Goal: Transaction & Acquisition: Purchase product/service

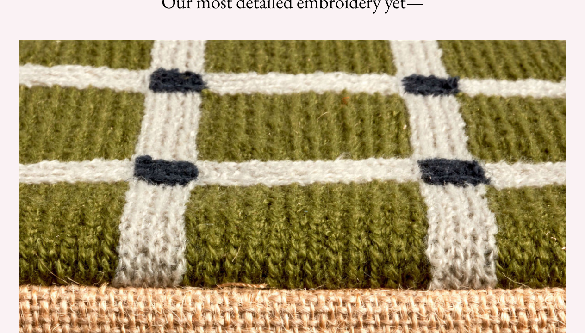
scroll to position [922, 0]
click at [207, 189] on html "Add $72 for [GEOGRAPHIC_DATA] FREE SHIPPING! Help Center Text Us Email Us *** *…" at bounding box center [292, 166] width 585 height 333
click at [156, 188] on html "Add $72 for USA FREE SHIPPING! Help Center Text Us Email Us *** *** *** *** ***…" at bounding box center [292, 166] width 585 height 333
drag, startPoint x: 0, startPoint y: 0, endPoint x: 465, endPoint y: 39, distance: 466.7
click at [465, 39] on html "Add $72 for USA FREE SHIPPING! Help Center Text Us Email Us *** *** *** *** ***…" at bounding box center [292, 166] width 585 height 333
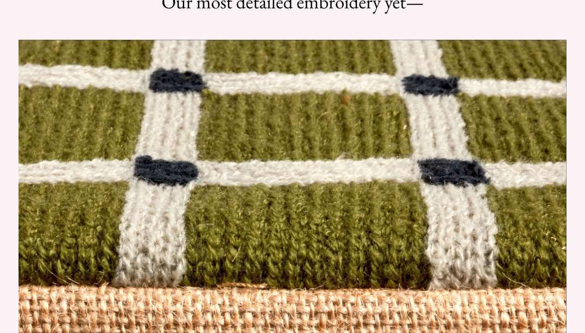
click at [466, 38] on html "Add $72 for USA FREE SHIPPING! Help Center Text Us Email Us *** *** *** *** ***…" at bounding box center [292, 166] width 585 height 333
drag, startPoint x: 465, startPoint y: 39, endPoint x: 510, endPoint y: 114, distance: 87.8
click at [510, 114] on html "Add $72 for USA FREE SHIPPING! Help Center Text Us Email Us *** *** *** *** ***…" at bounding box center [292, 166] width 585 height 333
drag, startPoint x: 510, startPoint y: 114, endPoint x: 466, endPoint y: 40, distance: 86.4
click at [466, 40] on html "Add $72 for USA FREE SHIPPING! Help Center Text Us Email Us *** *** *** *** ***…" at bounding box center [292, 166] width 585 height 333
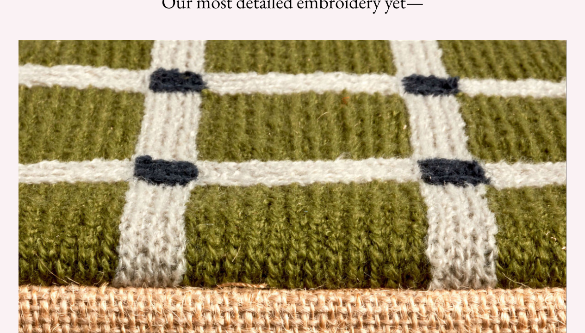
click at [466, 40] on html "Add $72 for USA FREE SHIPPING! Help Center Text Us Email Us *** *** *** *** ***…" at bounding box center [292, 166] width 585 height 333
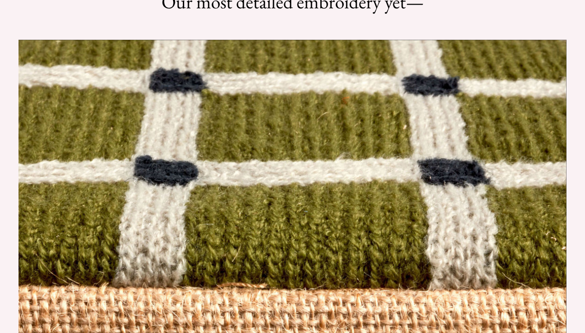
click at [466, 40] on html "Add $72 for USA FREE SHIPPING! Help Center Text Us Email Us *** *** *** *** ***…" at bounding box center [292, 166] width 585 height 333
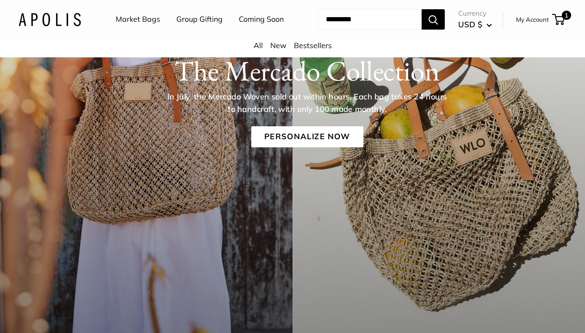
scroll to position [140, 0]
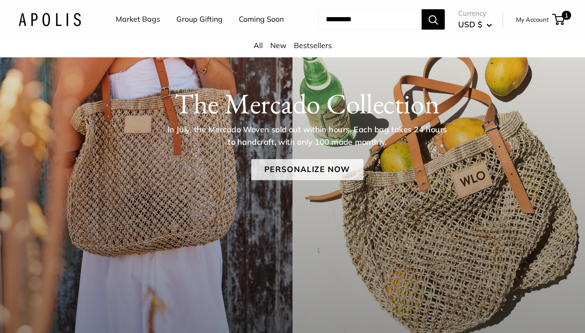
click at [319, 180] on link "Personalize Now" at bounding box center [307, 169] width 112 height 21
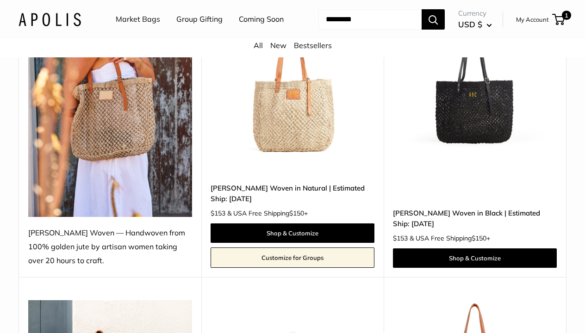
scroll to position [196, 0]
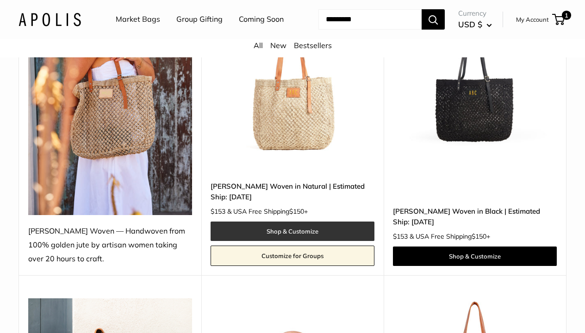
click at [313, 241] on link "Shop & Customize" at bounding box center [293, 231] width 164 height 19
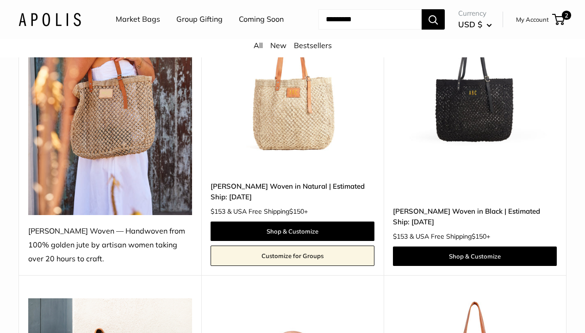
click at [0, 0] on img at bounding box center [0, 0] width 0 height 0
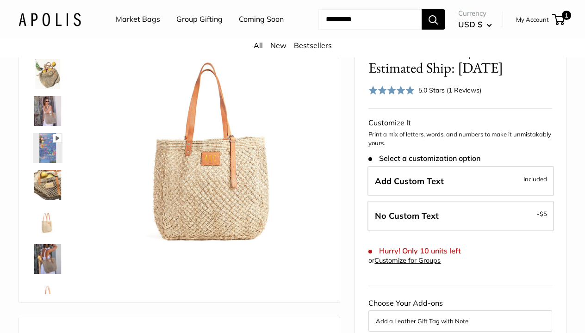
scroll to position [105, 0]
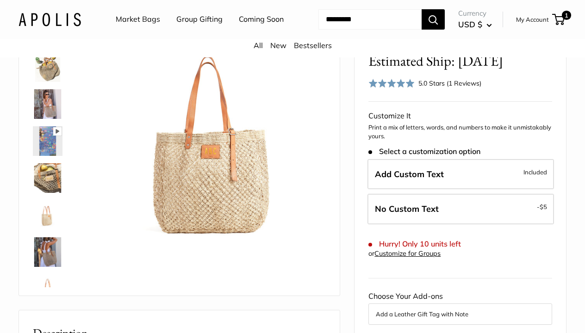
click at [45, 82] on img at bounding box center [48, 67] width 30 height 30
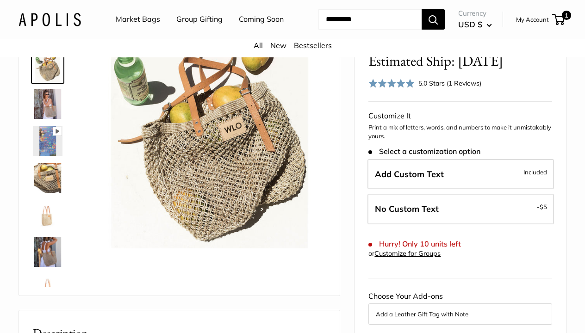
click at [50, 119] on img at bounding box center [48, 104] width 30 height 30
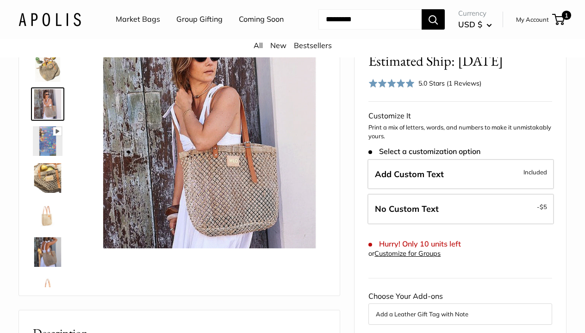
click at [48, 193] on img at bounding box center [48, 178] width 30 height 30
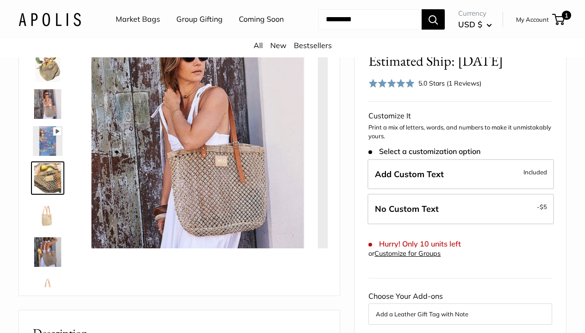
scroll to position [29, 0]
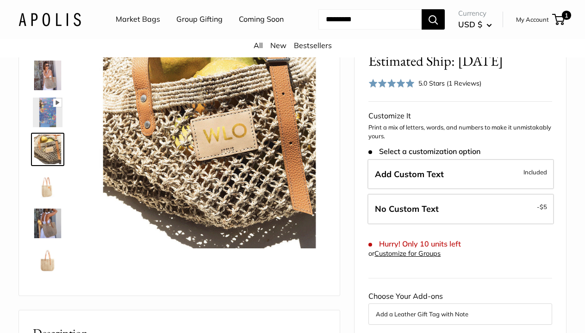
click at [44, 238] on img at bounding box center [48, 224] width 30 height 30
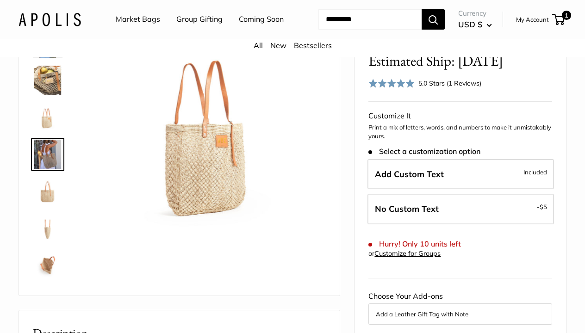
scroll to position [103, 0]
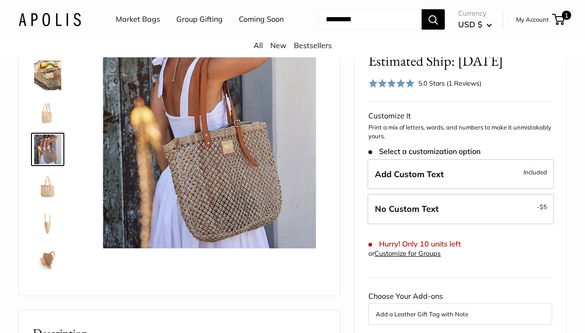
click at [47, 275] on img at bounding box center [48, 261] width 30 height 30
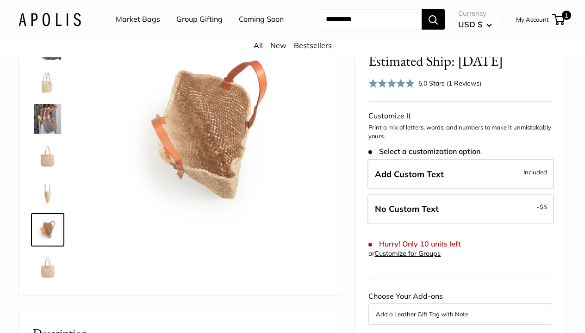
click at [48, 134] on img at bounding box center [48, 119] width 30 height 30
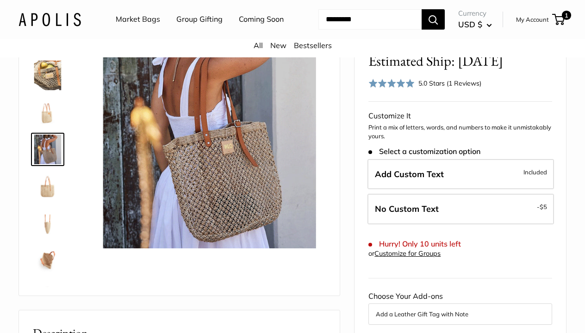
click at [56, 90] on img at bounding box center [48, 76] width 30 height 30
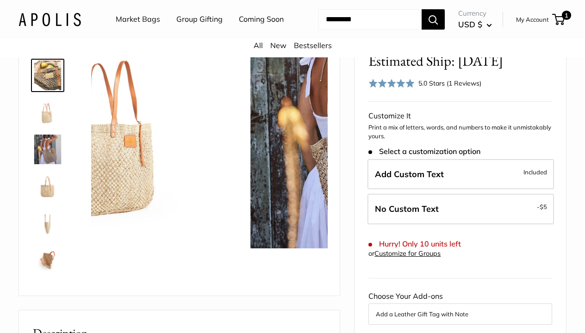
scroll to position [29, 0]
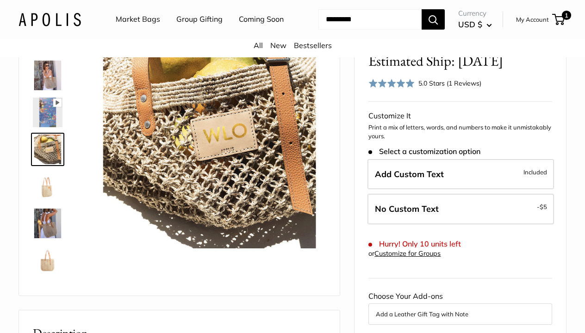
click at [50, 127] on img at bounding box center [48, 113] width 30 height 30
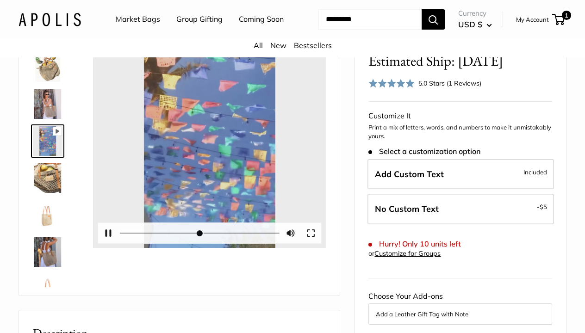
click at [211, 157] on div at bounding box center [209, 131] width 233 height 233
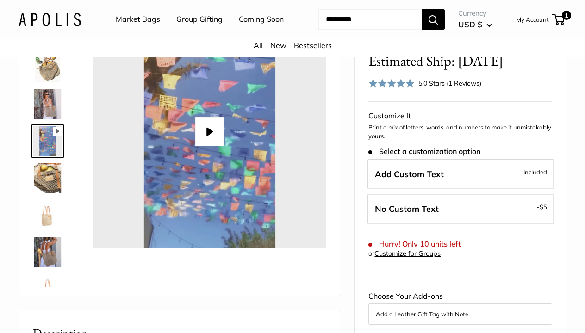
click at [206, 146] on button "Play" at bounding box center [209, 132] width 29 height 29
type input "*"
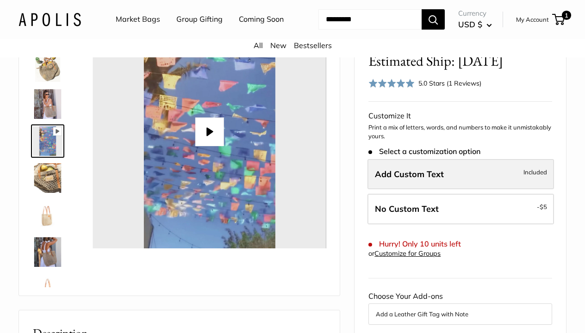
click at [415, 180] on span "Add Custom Text" at bounding box center [409, 174] width 69 height 11
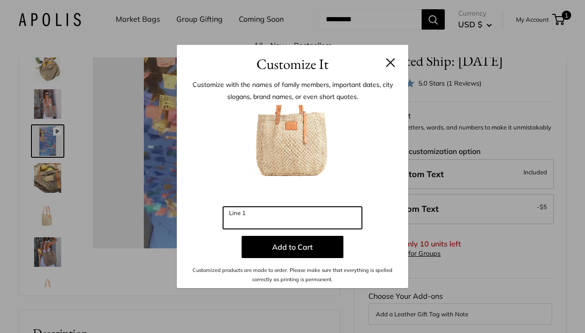
click at [335, 218] on input "Line 1" at bounding box center [292, 218] width 139 height 22
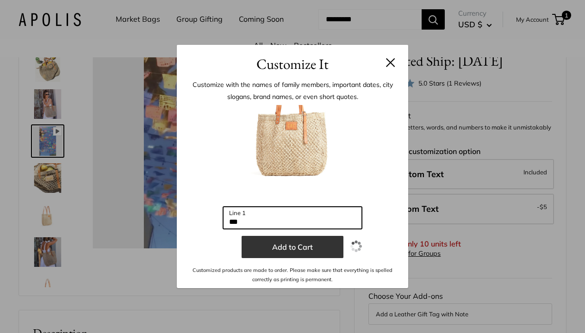
type input "***"
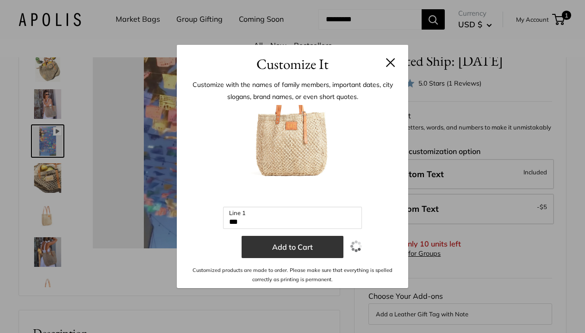
click at [319, 247] on button "Add to Cart" at bounding box center [293, 247] width 102 height 22
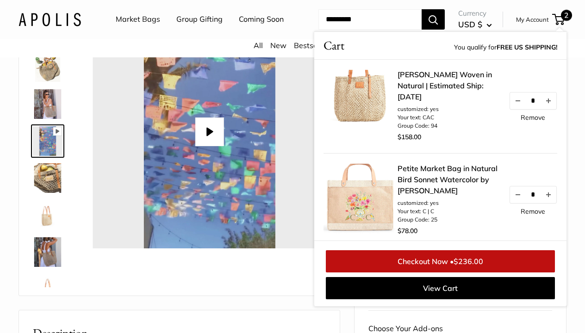
click at [319, 247] on div "Mercado Woven in Natural | Estimated Ship: Oct. 19th customized: yes Your text:…" at bounding box center [440, 153] width 252 height 187
click at [255, 286] on div "Pause Play % buffered 00:00 Unmute Mute Exit fullscreen Enter fullscreen Play" at bounding box center [180, 149] width 298 height 276
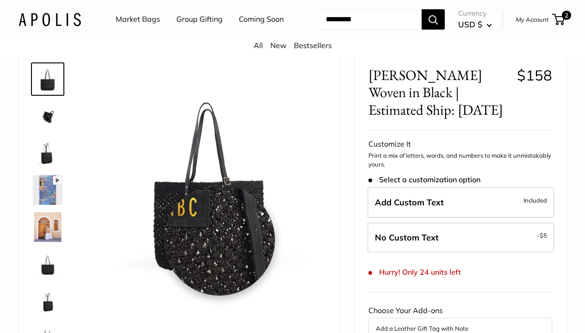
scroll to position [93, 0]
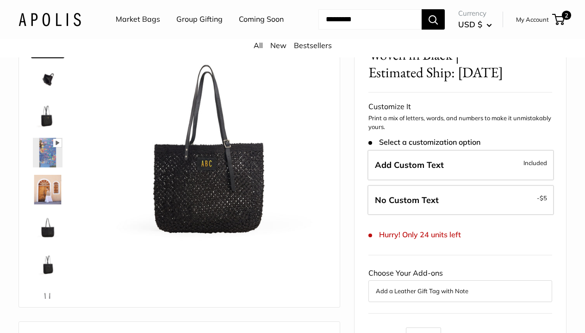
click at [56, 147] on icon at bounding box center [57, 143] width 8 height 8
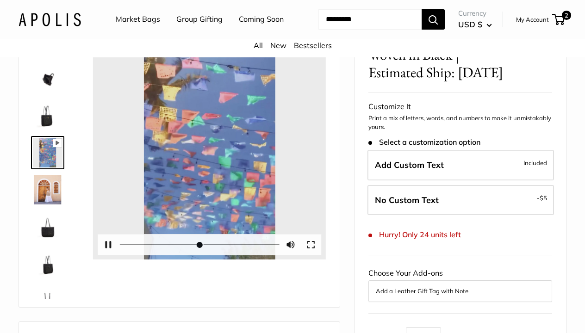
click at [212, 166] on div at bounding box center [209, 143] width 233 height 233
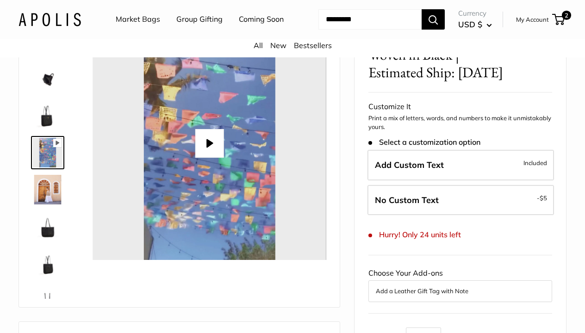
click at [209, 158] on button "Play" at bounding box center [209, 143] width 29 height 29
click at [47, 279] on img at bounding box center [48, 264] width 30 height 30
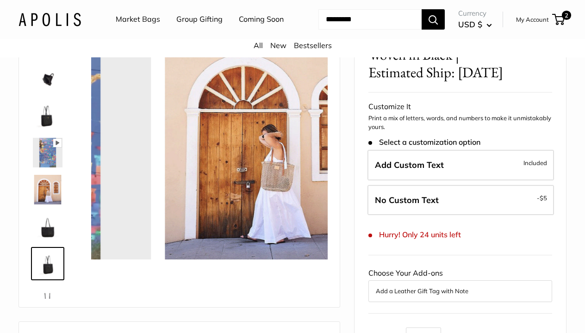
scroll to position [59, 0]
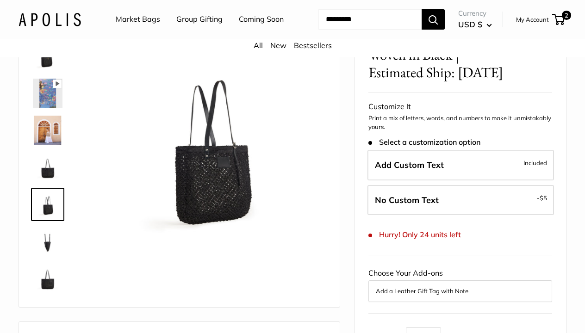
type input "*****"
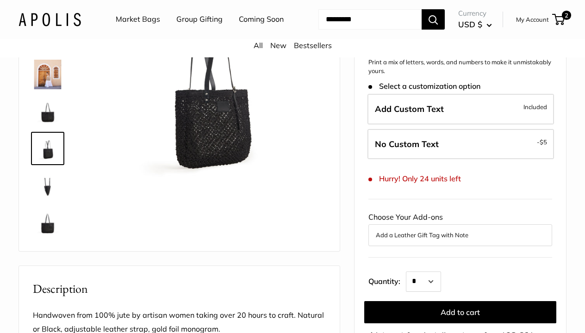
scroll to position [146, 0]
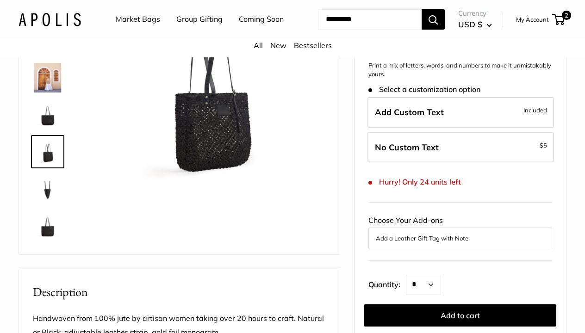
click at [49, 204] on img at bounding box center [48, 189] width 30 height 30
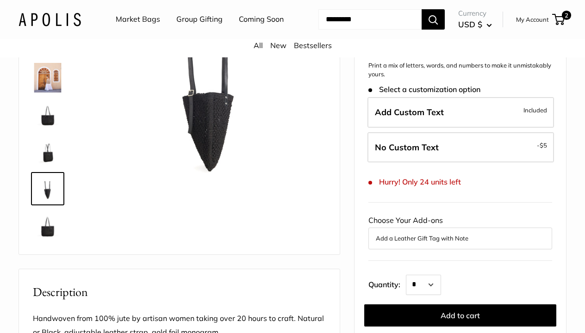
click at [51, 241] on img at bounding box center [48, 226] width 30 height 30
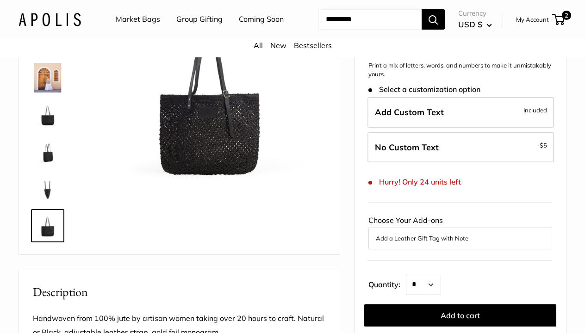
click at [50, 130] on img at bounding box center [48, 115] width 30 height 30
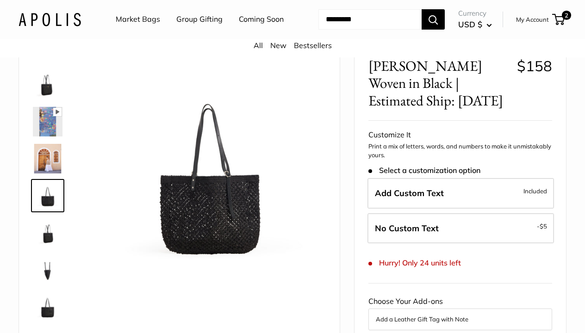
scroll to position [52, 0]
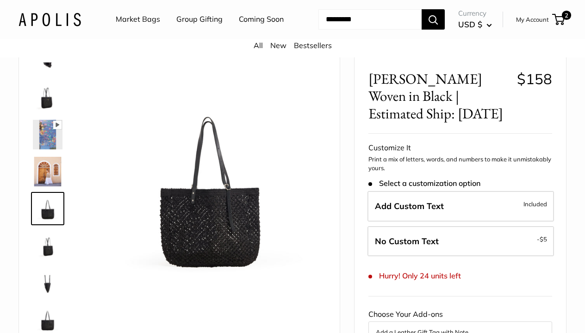
click at [51, 112] on img at bounding box center [48, 98] width 30 height 30
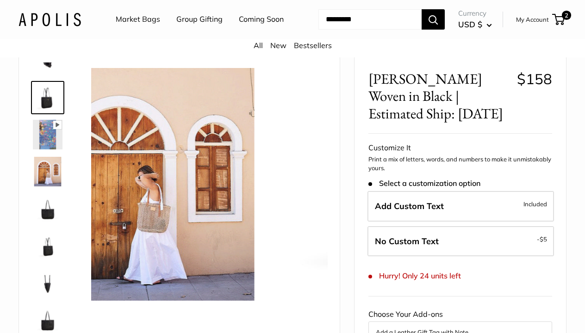
scroll to position [0, 0]
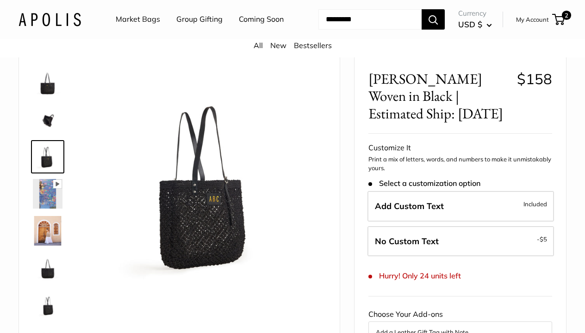
click at [50, 98] on img at bounding box center [48, 83] width 30 height 30
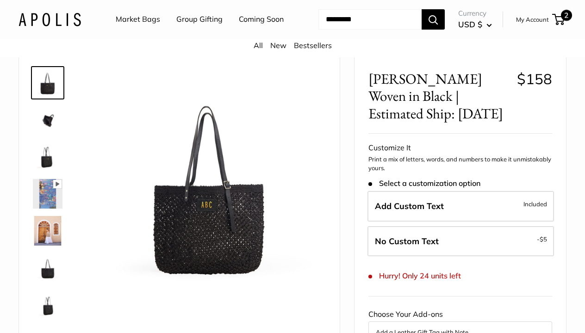
click at [561, 25] on span "2" at bounding box center [558, 19] width 12 height 11
